Goal: Submit feedback/report problem

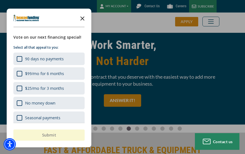
click at [84, 19] on icon "Close the survey" at bounding box center [82, 18] width 11 height 11
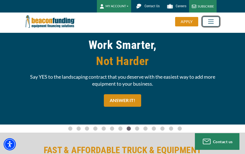
click at [210, 20] on span "Toggle navigation" at bounding box center [211, 21] width 10 height 7
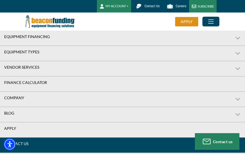
click at [76, 139] on link "CONTACT US" at bounding box center [122, 144] width 245 height 12
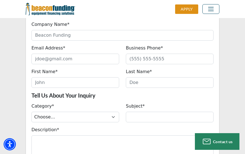
scroll to position [297, 0]
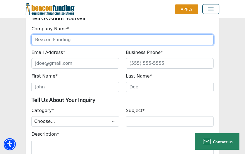
click at [106, 39] on input "Company Name*" at bounding box center [122, 39] width 182 height 11
type input "Volkman Supply"
type input "volkmansupplies@gmail.com"
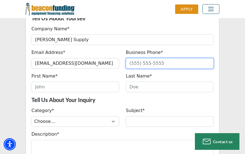
type input "8129023743"
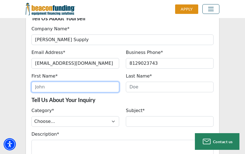
type input "John"
type input "Volkman"
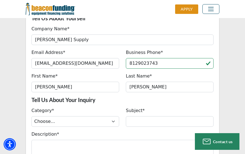
type input "(812) 902-3743"
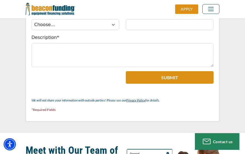
scroll to position [388, 0]
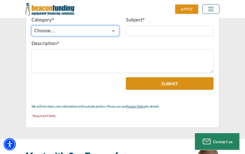
click at [105, 29] on select "Choose... ACH Change Request Balance Billing Contract Change Inquiry Customer P…" at bounding box center [75, 31] width 88 height 11
click at [31, 26] on select "Choose... ACH Change Request Balance Billing Contract Change Inquiry Customer P…" at bounding box center [75, 31] width 88 height 11
click at [94, 33] on select "Choose... ACH Change Request Balance Billing Contract Change Inquiry Customer P…" at bounding box center [75, 31] width 88 height 11
select select "89508e63-b3d2-ef11-8eea-6045bdef174d"
click at [31, 26] on select "Choose... ACH Change Request Balance Billing Contract Change Inquiry Customer P…" at bounding box center [75, 31] width 88 height 11
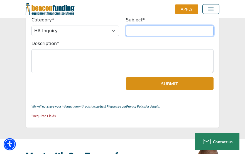
click at [156, 32] on input "Subject*" at bounding box center [170, 31] width 88 height 11
type input "ORDER"
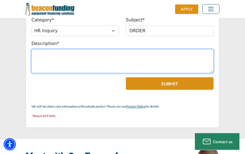
click at [158, 70] on textarea "Description*" at bounding box center [122, 61] width 182 height 24
drag, startPoint x: 99, startPoint y: 61, endPoint x: 102, endPoint y: 58, distance: 4.6
click at [102, 58] on textarea "Description*" at bounding box center [122, 61] width 182 height 24
paste textarea "I tried ordering through your website but I'm encountering some problems. Can I…"
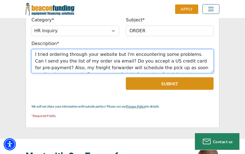
scroll to position [51, 0]
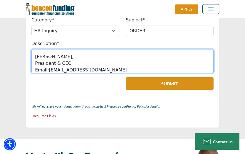
type textarea "I tried ordering through your website but I'm encountering some problems. Can I…"
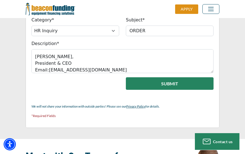
click at [154, 82] on button "Submit" at bounding box center [170, 83] width 88 height 13
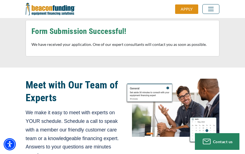
scroll to position [267, 0]
